Goal: Transaction & Acquisition: Purchase product/service

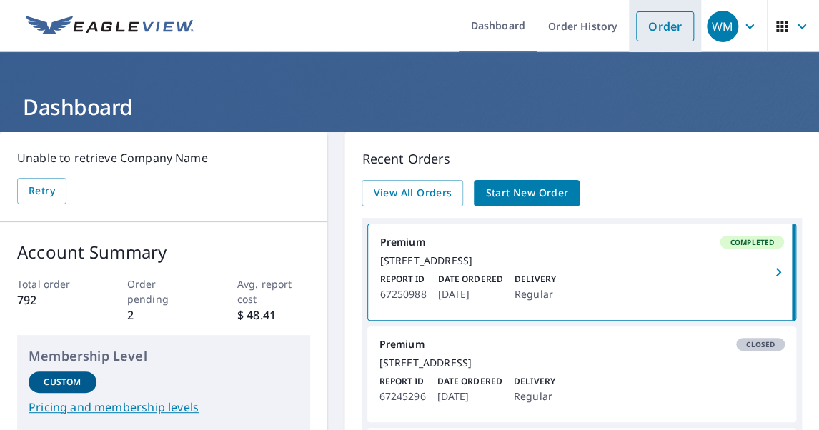
click at [653, 27] on link "Order" at bounding box center [665, 26] width 58 height 30
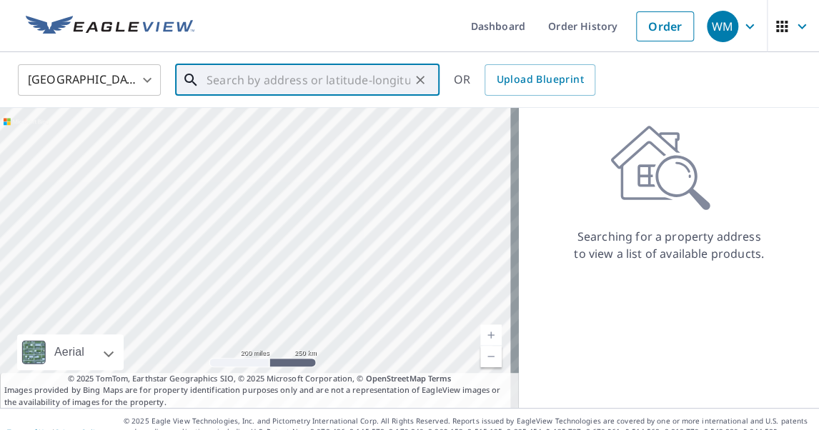
click at [207, 78] on input "text" at bounding box center [309, 80] width 204 height 40
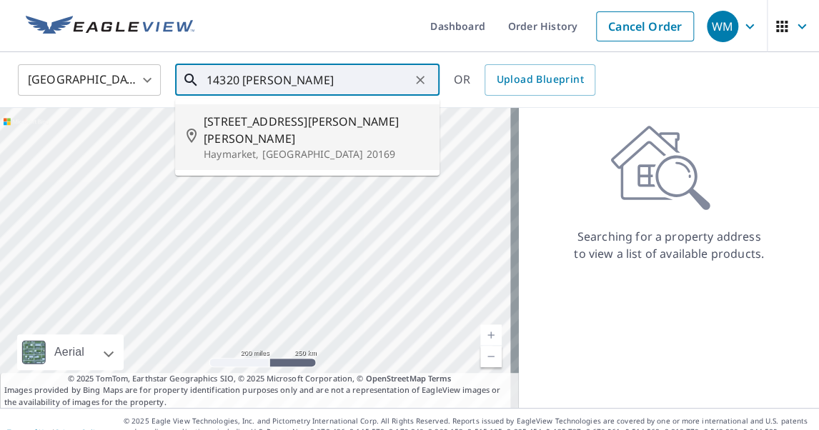
click at [267, 117] on span "[STREET_ADDRESS][PERSON_NAME][PERSON_NAME]" at bounding box center [316, 130] width 224 height 34
type input "[STREET_ADDRESS][PERSON_NAME][PERSON_NAME][PERSON_NAME]"
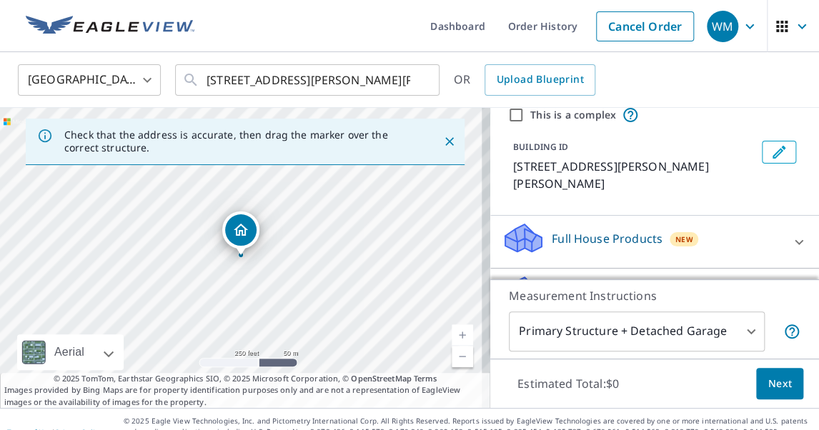
scroll to position [114, 0]
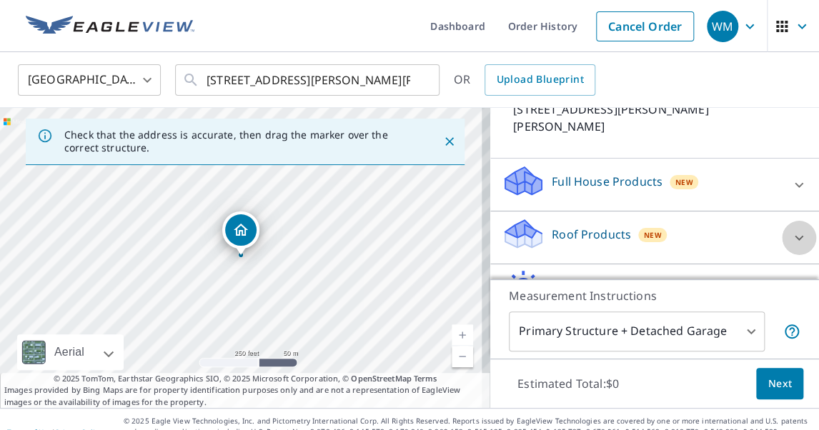
click at [790, 237] on icon at bounding box center [798, 237] width 17 height 17
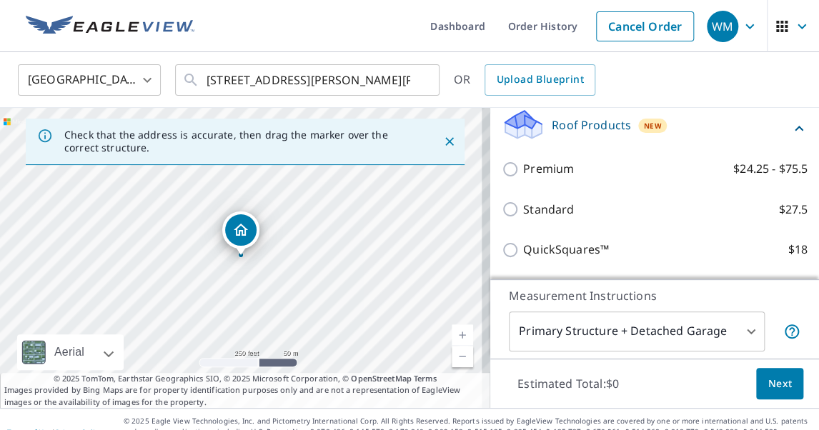
scroll to position [229, 0]
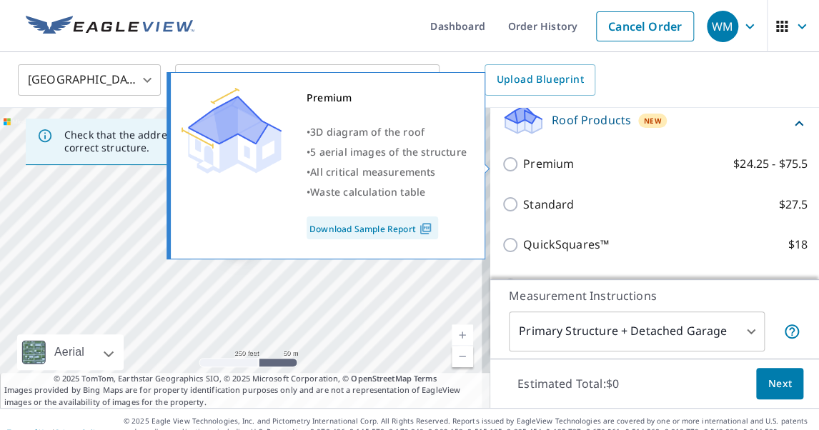
click at [502, 164] on input "Premium $24.25 - $75.5" at bounding box center [512, 164] width 21 height 17
checkbox input "true"
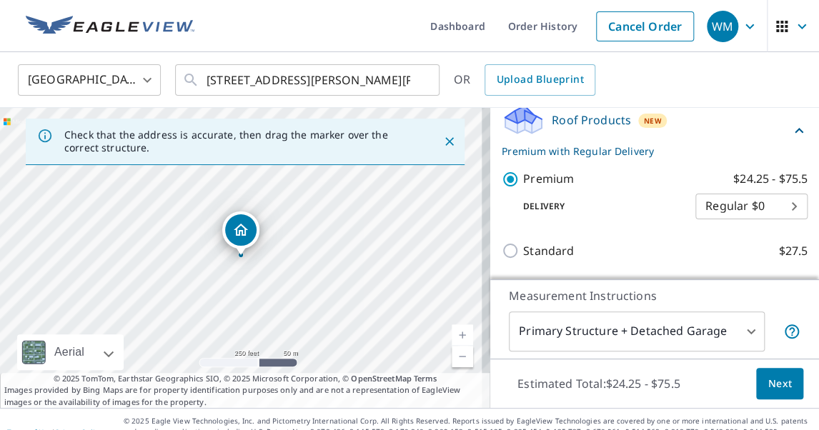
click at [768, 377] on span "Next" at bounding box center [780, 384] width 24 height 18
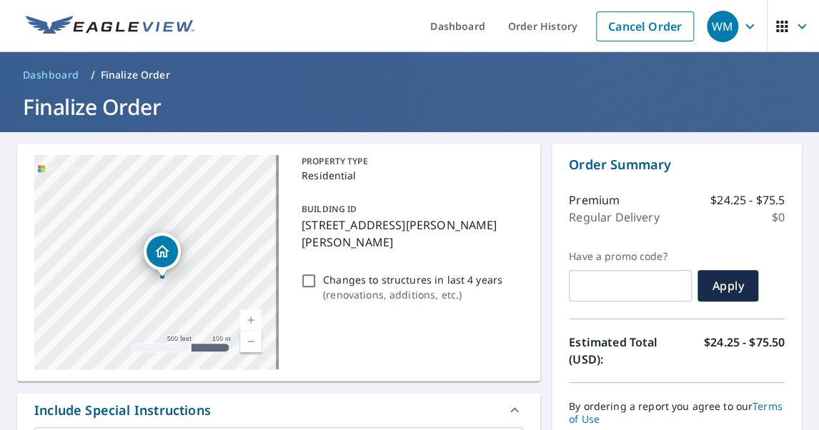
drag, startPoint x: 225, startPoint y: 227, endPoint x: 207, endPoint y: 249, distance: 28.5
click at [207, 249] on div "[STREET_ADDRESS][PERSON_NAME][PERSON_NAME][PERSON_NAME]" at bounding box center [156, 262] width 244 height 214
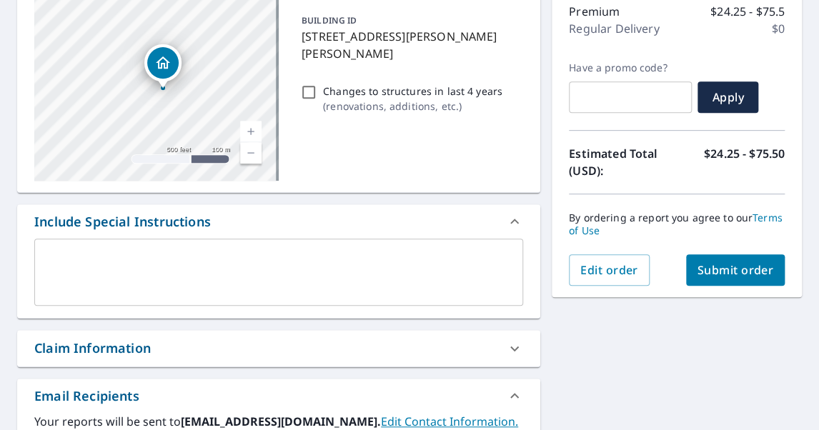
scroll to position [229, 0]
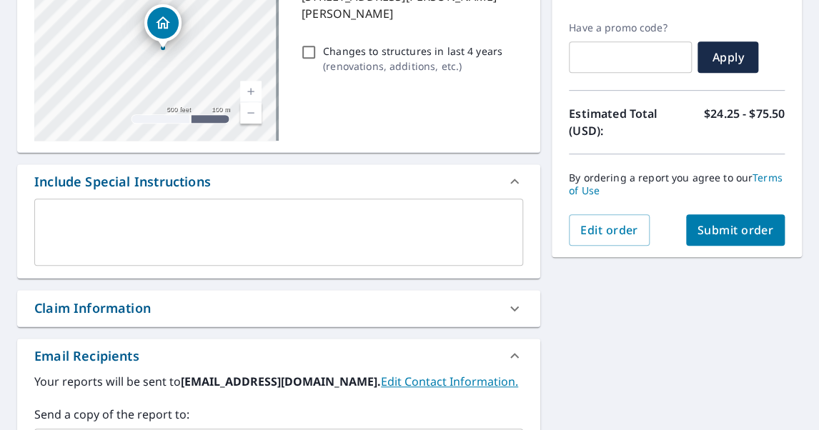
click at [709, 227] on span "Submit order" at bounding box center [736, 230] width 76 height 16
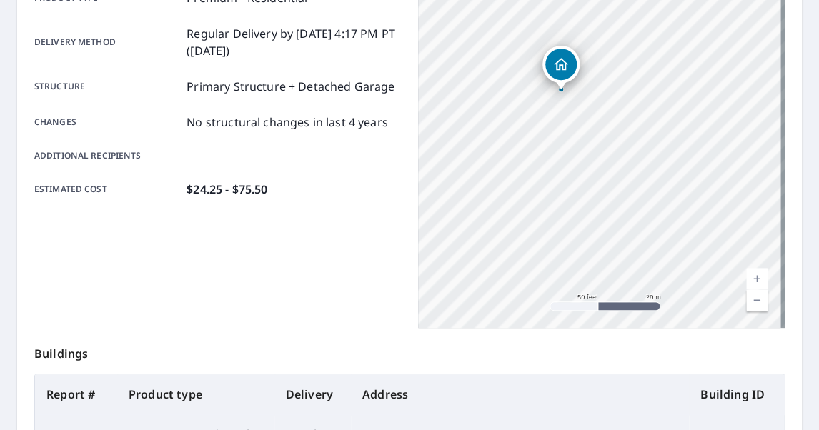
drag, startPoint x: 562, startPoint y: 145, endPoint x: 537, endPoint y: 240, distance: 98.5
click at [537, 240] on div "[STREET_ADDRESS][PERSON_NAME][PERSON_NAME][PERSON_NAME]" at bounding box center [601, 149] width 367 height 357
drag, startPoint x: 547, startPoint y: 164, endPoint x: 522, endPoint y: 334, distance: 171.8
click at [514, 365] on div "Order details Product type Premium - Residential Delivery method Regular Delive…" at bounding box center [409, 240] width 785 height 650
click at [632, 232] on div "[STREET_ADDRESS][PERSON_NAME][PERSON_NAME][PERSON_NAME]" at bounding box center [601, 149] width 367 height 357
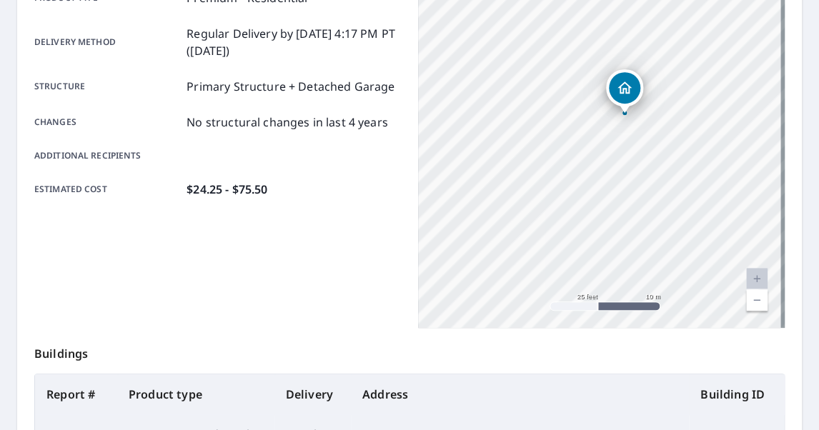
drag, startPoint x: 635, startPoint y: 226, endPoint x: 569, endPoint y: 360, distance: 149.6
click at [570, 360] on div "Order details Product type Premium - Residential Delivery method Regular Delive…" at bounding box center [409, 240] width 785 height 650
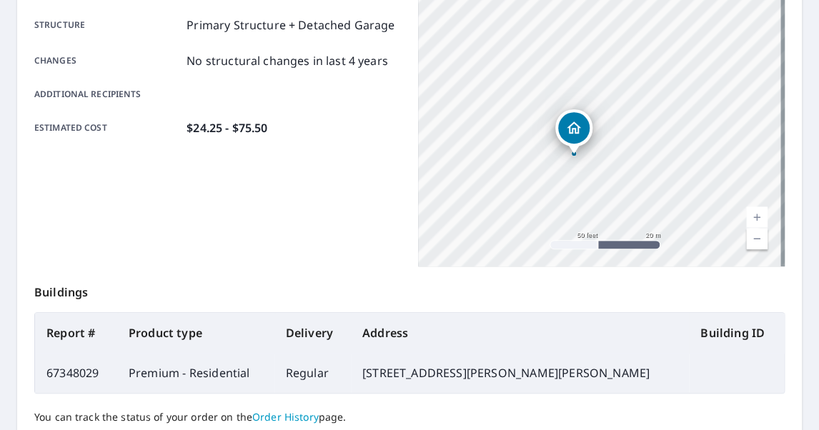
scroll to position [114, 0]
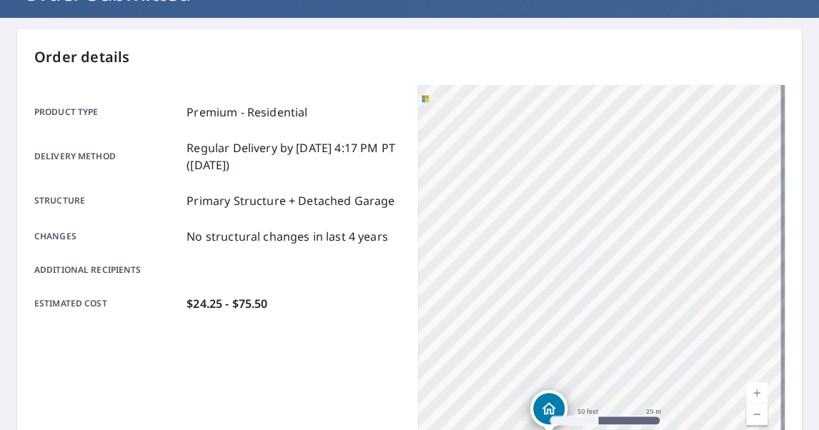
drag, startPoint x: 718, startPoint y: 223, endPoint x: 436, endPoint y: 454, distance: 364.7
click at [436, 430] on html "WM WM Dashboard Order History Order WM Order Submitted Order details Product ty…" at bounding box center [409, 215] width 819 height 430
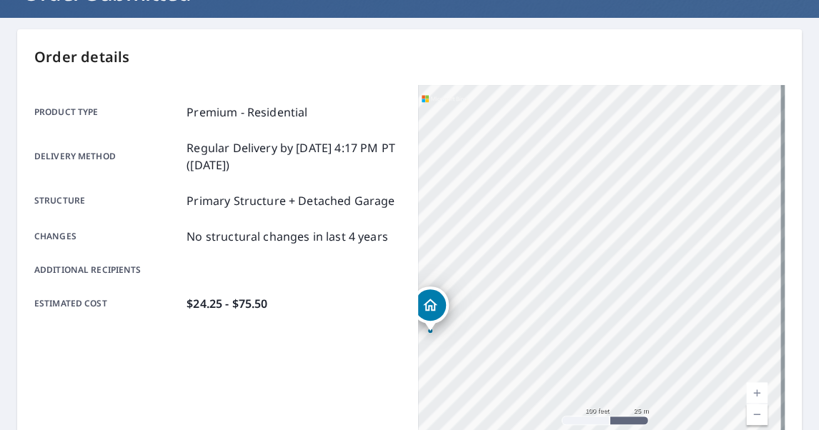
click at [311, 329] on div "Product type Premium - Residential Delivery method Regular Delivery by [DATE] 4…" at bounding box center [217, 208] width 367 height 246
